Goal: Task Accomplishment & Management: Manage account settings

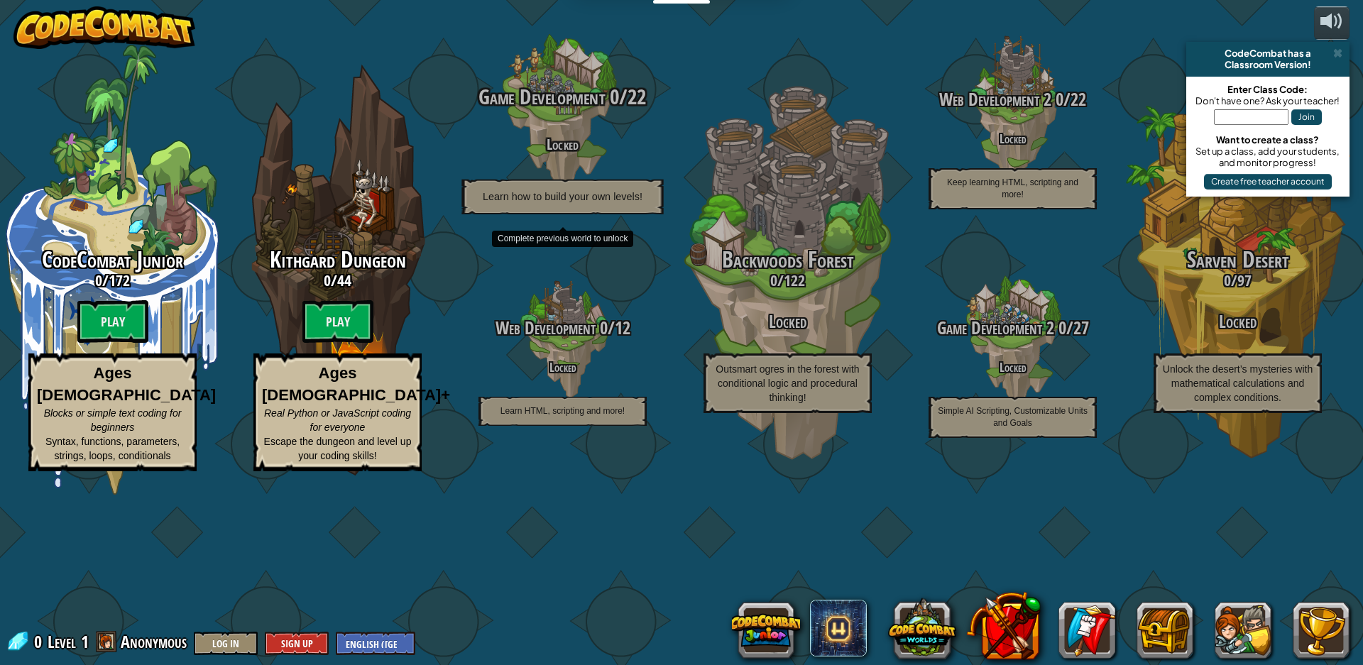
click at [555, 212] on div "Game Development 0 / 22 Locked Learn how to build your own levels!" at bounding box center [562, 149] width 270 height 129
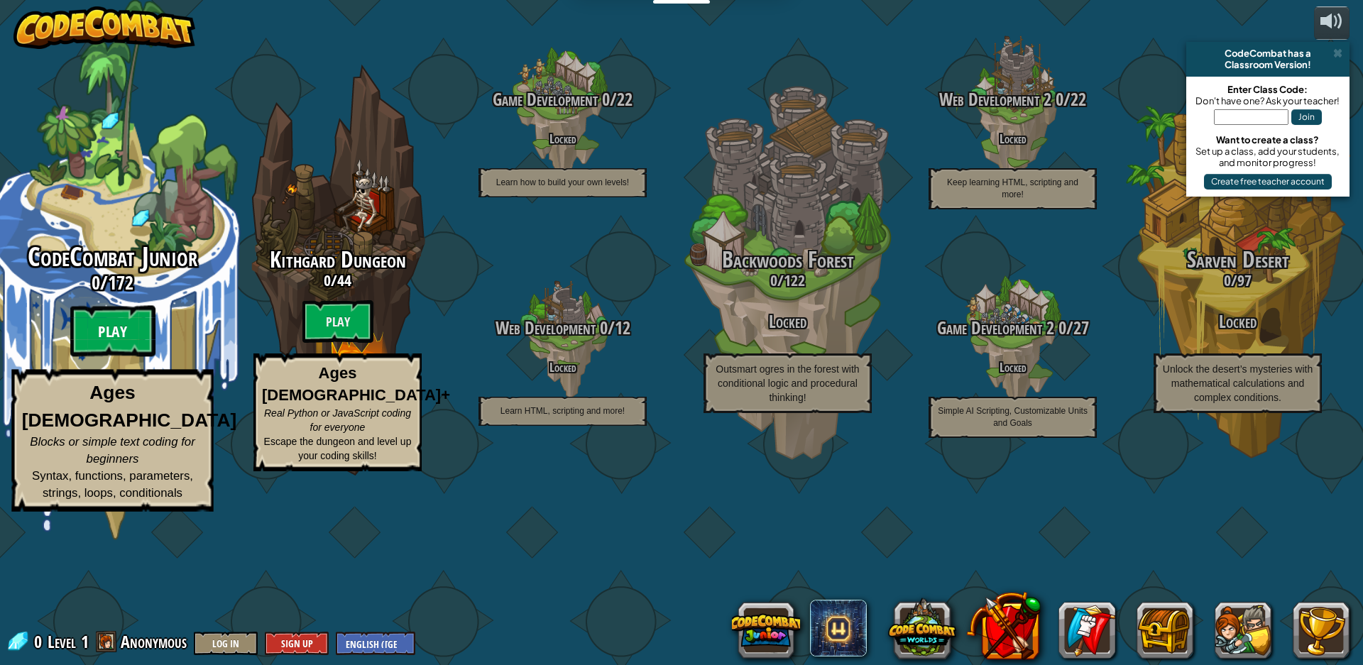
click at [117, 357] on btn "Play" at bounding box center [112, 331] width 85 height 51
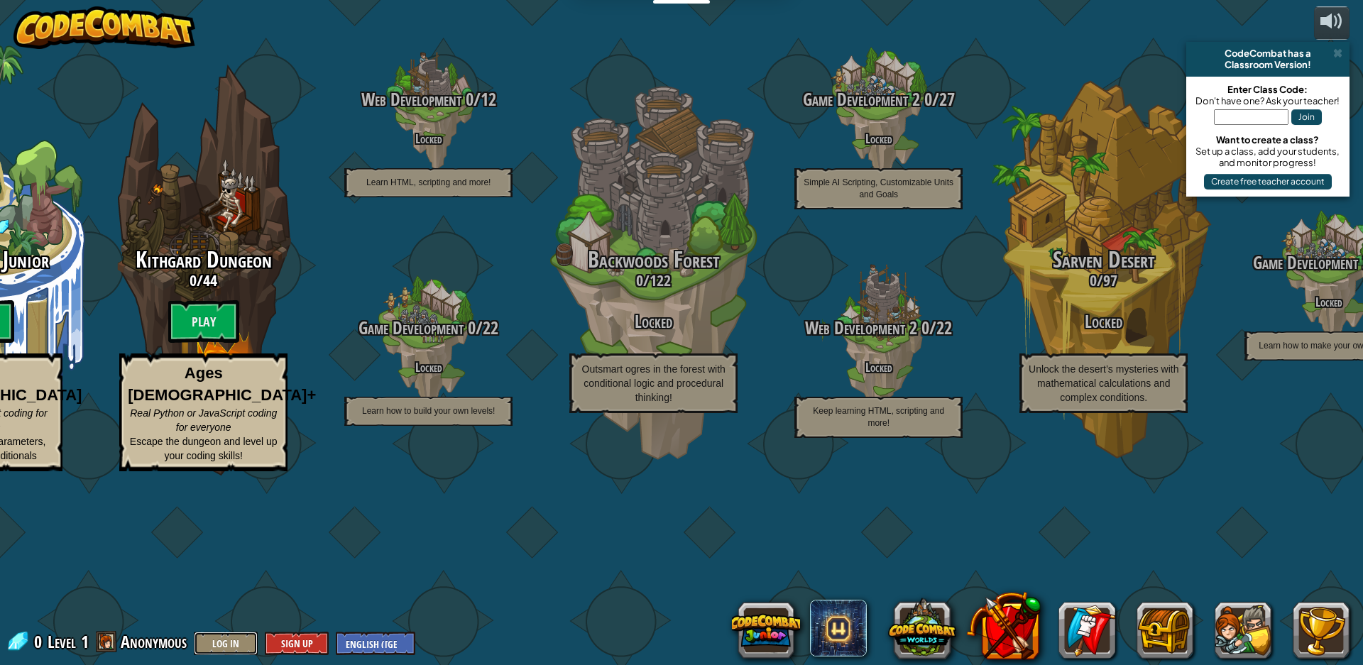
click at [229, 649] on button "Log In" at bounding box center [226, 643] width 64 height 23
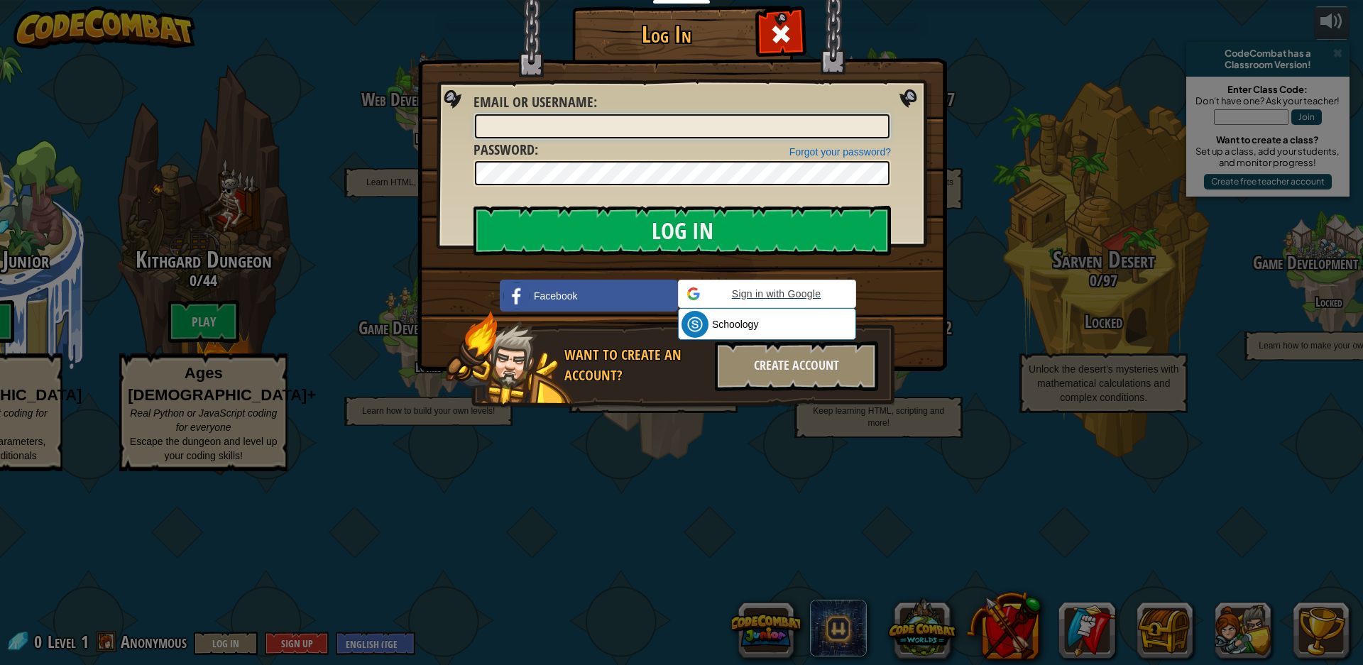
type input "[EMAIL_ADDRESS][DOMAIN_NAME]"
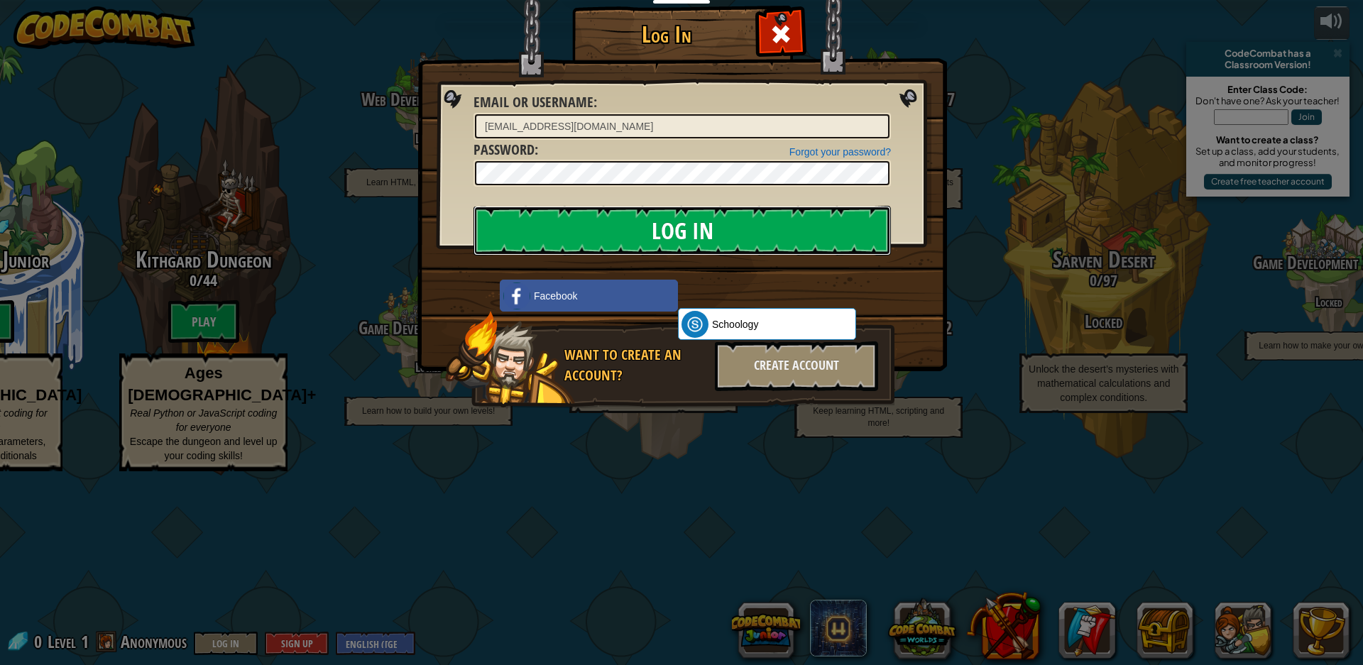
click at [737, 234] on input "Log In" at bounding box center [681, 231] width 417 height 50
